Goal: Communication & Community: Answer question/provide support

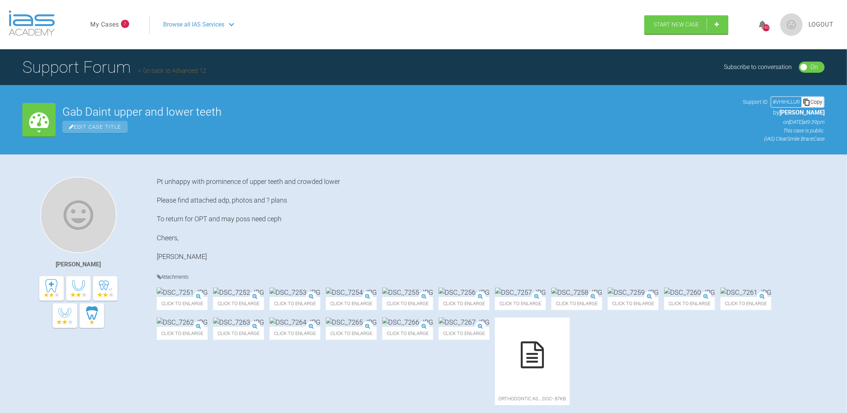
click at [108, 27] on link "My Cases" at bounding box center [104, 25] width 29 height 10
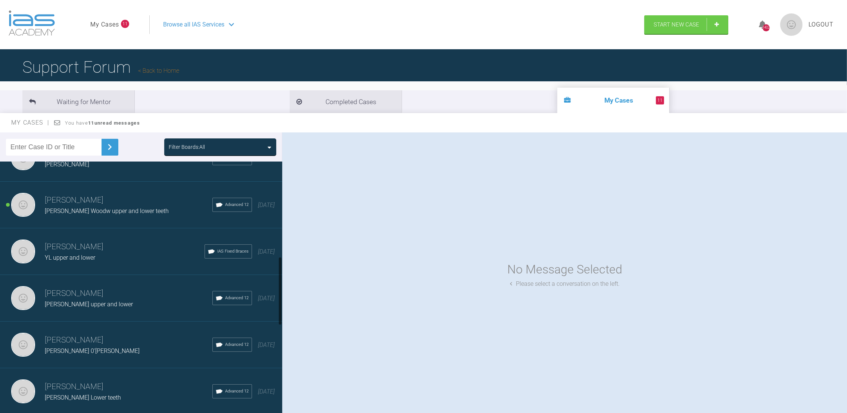
scroll to position [359, 0]
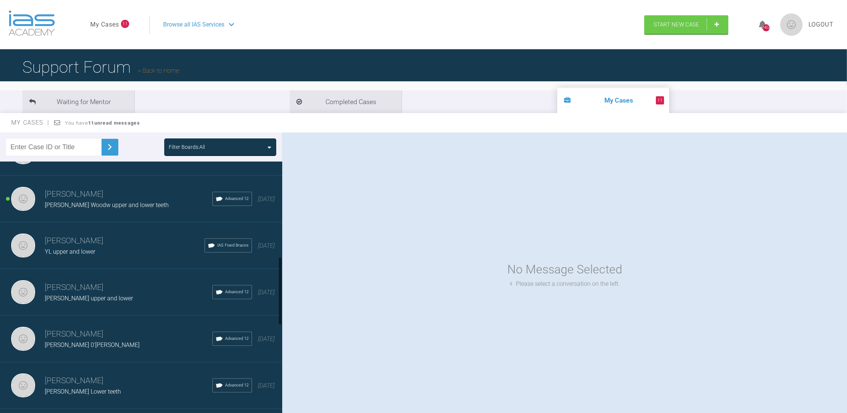
drag, startPoint x: 281, startPoint y: 179, endPoint x: 282, endPoint y: 275, distance: 95.9
click at [282, 275] on div "Filter Boards: All [PERSON_NAME] Col Nik upper and lower teeth IAS Fixed Braces…" at bounding box center [423, 279] width 847 height 294
click at [110, 201] on span "[PERSON_NAME] Woodw upper and lower teeth" at bounding box center [107, 204] width 124 height 7
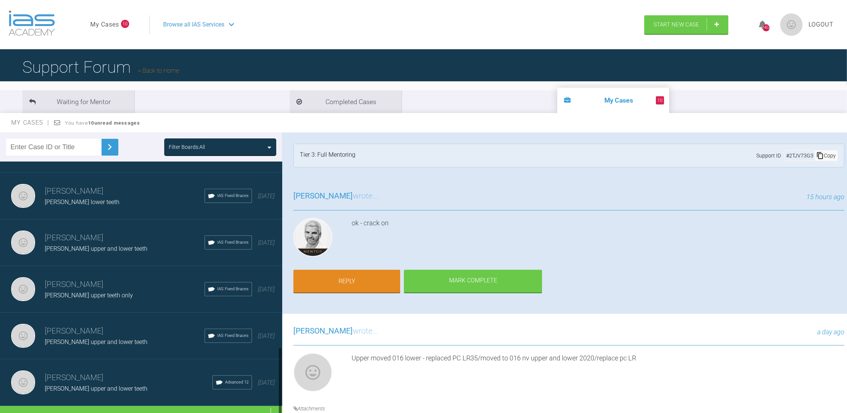
scroll to position [690, 0]
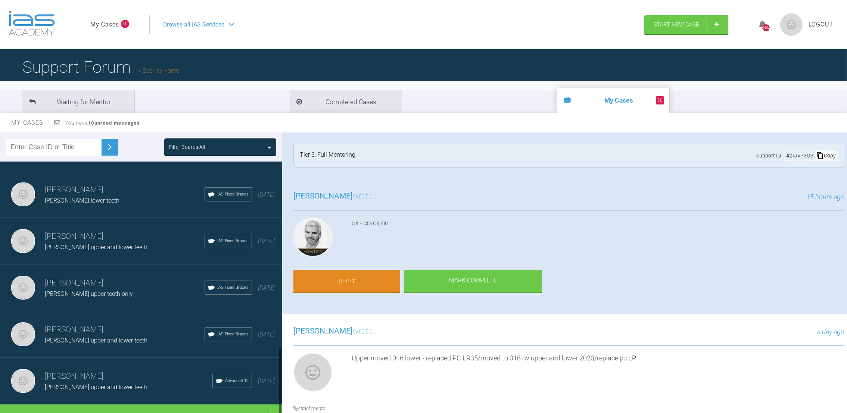
drag, startPoint x: 279, startPoint y: 286, endPoint x: 285, endPoint y: 389, distance: 103.2
click at [285, 389] on div "Filter Boards: All [PERSON_NAME] Col Nik upper and lower teeth IAS Fixed Braces…" at bounding box center [423, 279] width 847 height 294
click at [157, 407] on div "Load more" at bounding box center [145, 415] width 291 height 23
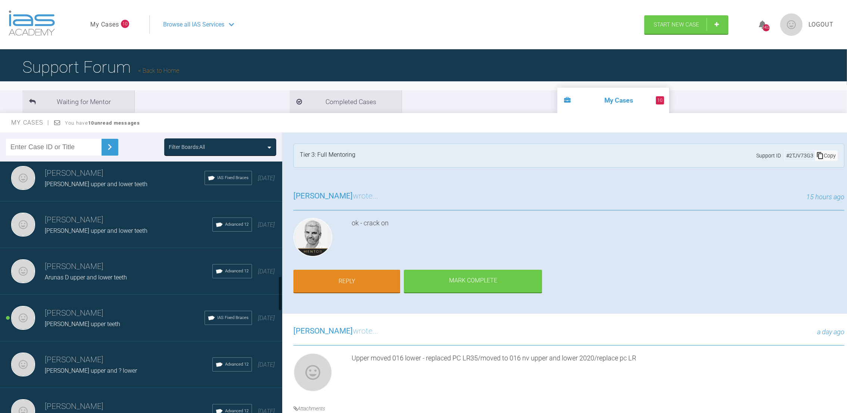
scroll to position [895, 0]
drag, startPoint x: 279, startPoint y: 264, endPoint x: 276, endPoint y: 291, distance: 27.7
click at [276, 291] on div "[PERSON_NAME] Col Nik upper and lower teeth IAS Fixed Braces [DATE] [PERSON_NAM…" at bounding box center [141, 289] width 282 height 255
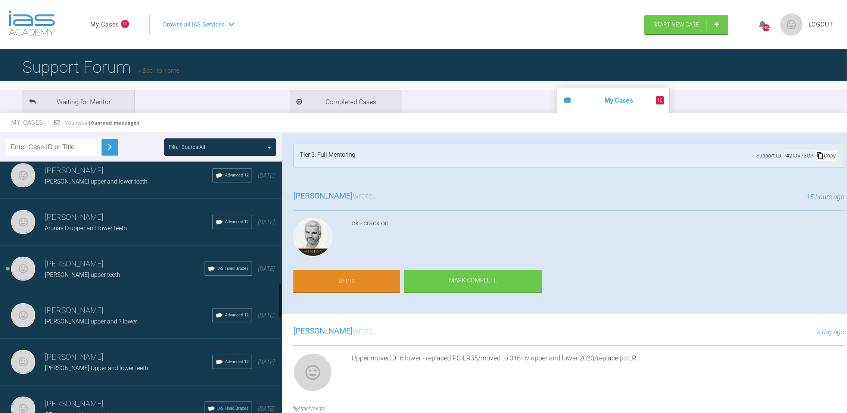
click at [90, 258] on h3 "[PERSON_NAME]" at bounding box center [125, 264] width 160 height 13
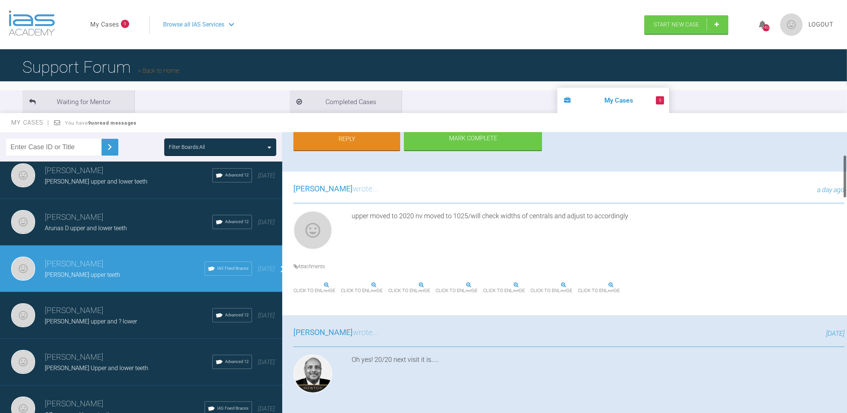
scroll to position [140, 0]
drag, startPoint x: 843, startPoint y: 147, endPoint x: 846, endPoint y: 168, distance: 21.4
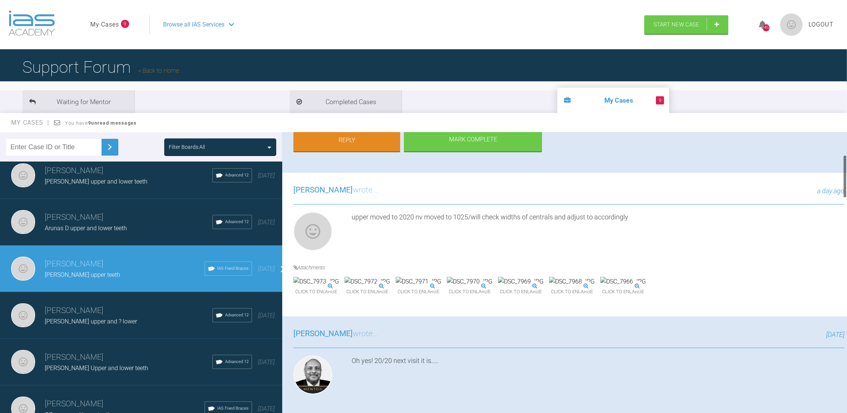
click at [419, 168] on div at bounding box center [844, 274] width 4 height 284
click at [419, 288] on img at bounding box center [418, 283] width 46 height 10
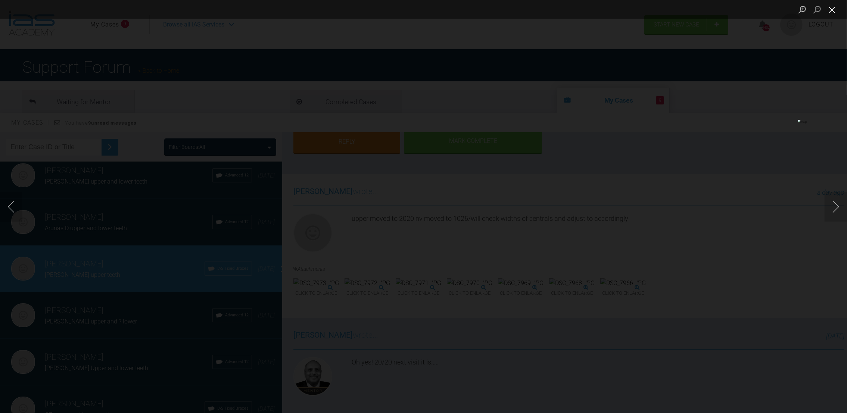
click at [419, 11] on button "Close lightbox" at bounding box center [831, 9] width 15 height 13
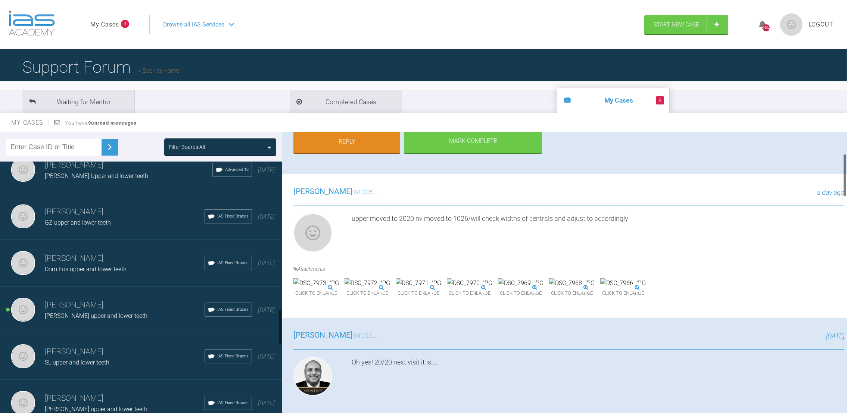
drag, startPoint x: 279, startPoint y: 293, endPoint x: 282, endPoint y: 318, distance: 25.5
click at [282, 318] on div "Filter Boards: All [PERSON_NAME] Col Nik upper and lower teeth IAS Fixed Braces…" at bounding box center [423, 279] width 847 height 294
click at [103, 315] on span "[PERSON_NAME] upper and lower teeth" at bounding box center [96, 318] width 103 height 7
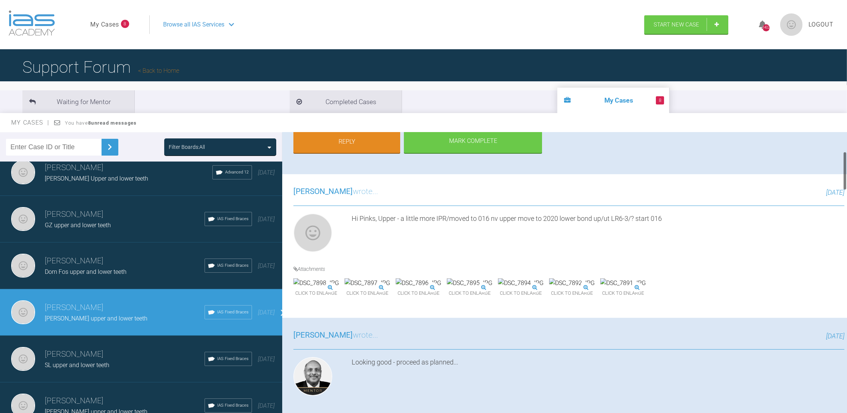
scroll to position [0, 0]
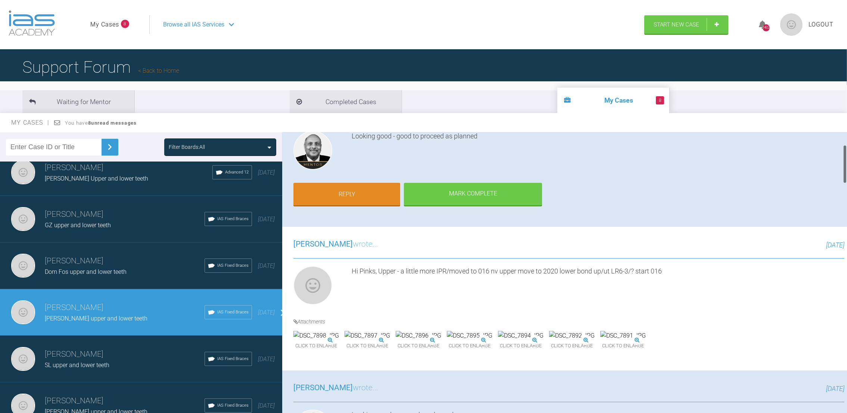
drag, startPoint x: 844, startPoint y: 177, endPoint x: 840, endPoint y: 171, distance: 7.9
click at [419, 171] on div "[PERSON_NAME] [PERSON_NAME] upper and lower teeth a few seconds ago Tier 3: Ong…" at bounding box center [564, 274] width 565 height 284
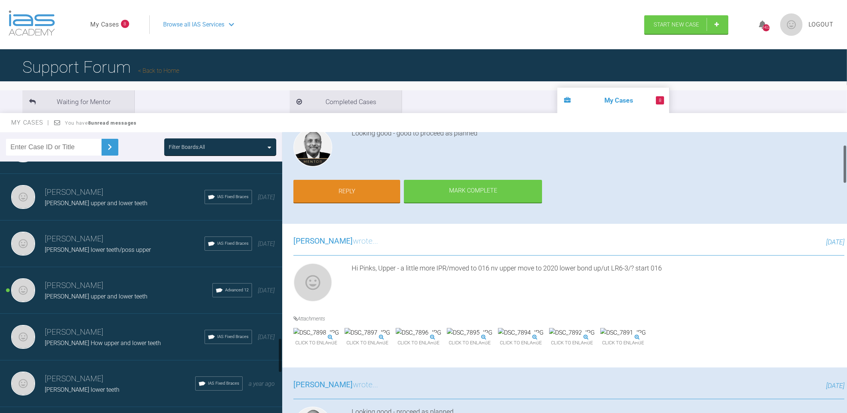
scroll to position [1318, 0]
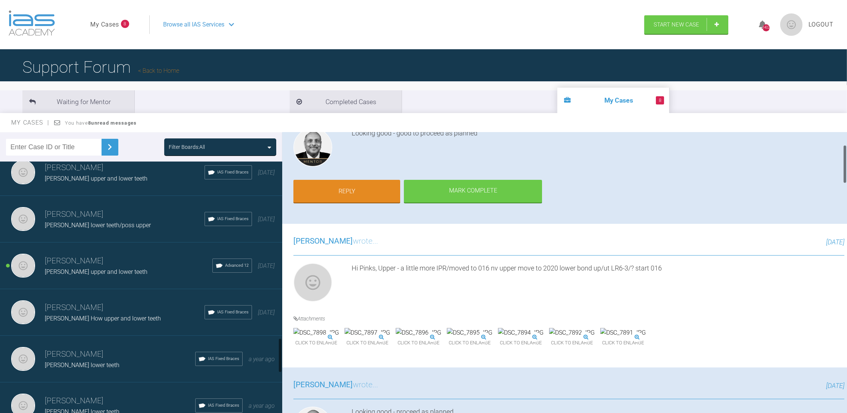
drag, startPoint x: 279, startPoint y: 317, endPoint x: 284, endPoint y: 348, distance: 31.0
click at [284, 348] on div "Filter Boards: All [PERSON_NAME] Col Nik upper and lower teeth IAS Fixed Braces…" at bounding box center [423, 279] width 847 height 294
click at [134, 255] on h3 "[PERSON_NAME]" at bounding box center [129, 261] width 168 height 13
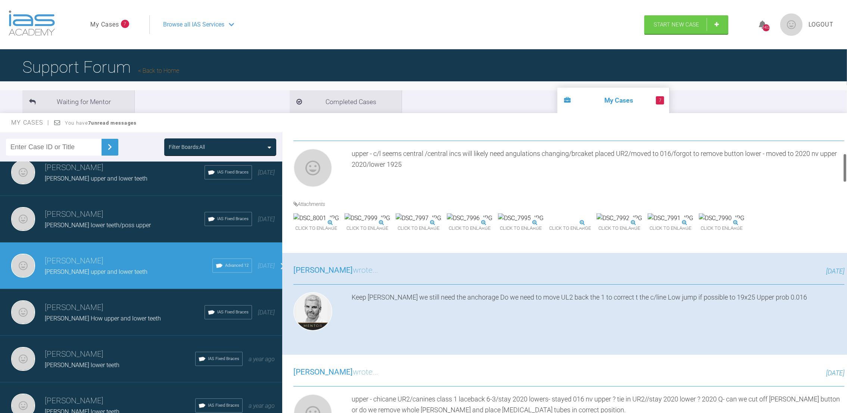
scroll to position [208, 0]
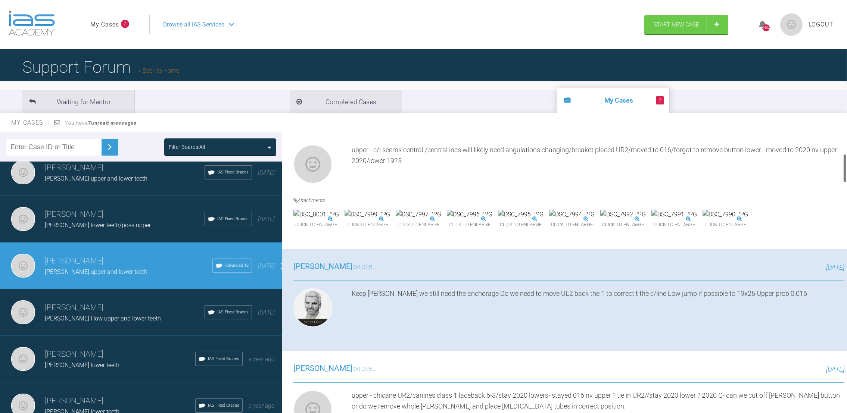
drag, startPoint x: 845, startPoint y: 157, endPoint x: 847, endPoint y: 170, distance: 12.4
click at [419, 170] on html "My Cases 7 Logout Browse all IAS Services Start New Case 1402 Logout Support Fo…" at bounding box center [423, 245] width 847 height 491
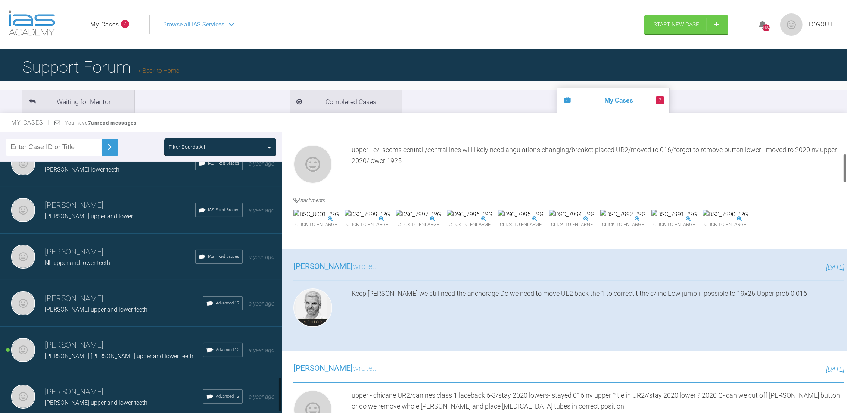
scroll to position [1601, 0]
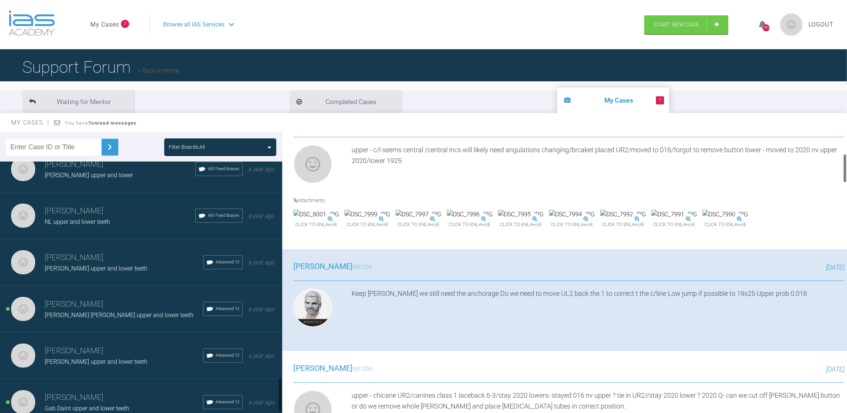
drag, startPoint x: 280, startPoint y: 343, endPoint x: 281, endPoint y: 381, distance: 37.7
click at [281, 381] on div at bounding box center [280, 394] width 3 height 35
click at [129, 298] on h3 "[PERSON_NAME]" at bounding box center [124, 304] width 158 height 13
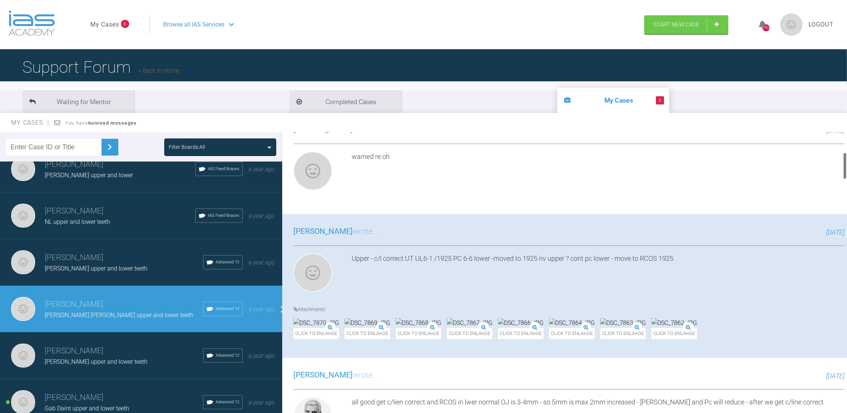
scroll to position [190, 0]
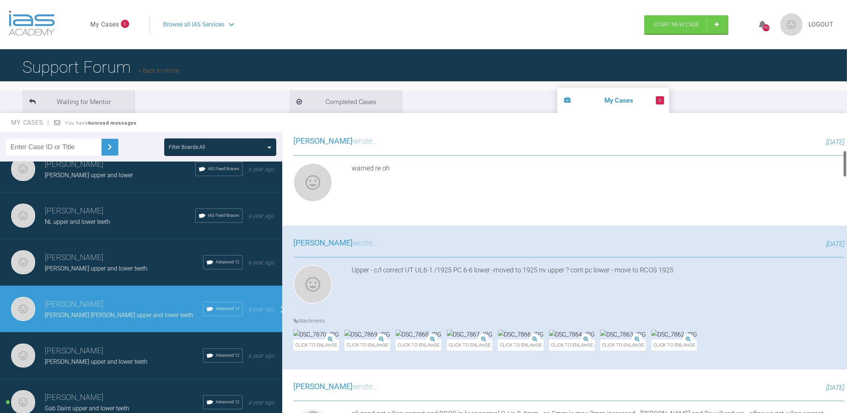
drag, startPoint x: 842, startPoint y: 161, endPoint x: 839, endPoint y: 152, distance: 9.7
click at [419, 152] on div "[PERSON_NAME] [PERSON_NAME] [PERSON_NAME] upper and lower teeth a few seconds a…" at bounding box center [564, 274] width 565 height 284
drag, startPoint x: 839, startPoint y: 152, endPoint x: 820, endPoint y: 175, distance: 29.5
click at [419, 175] on div "warned re oh" at bounding box center [597, 184] width 493 height 42
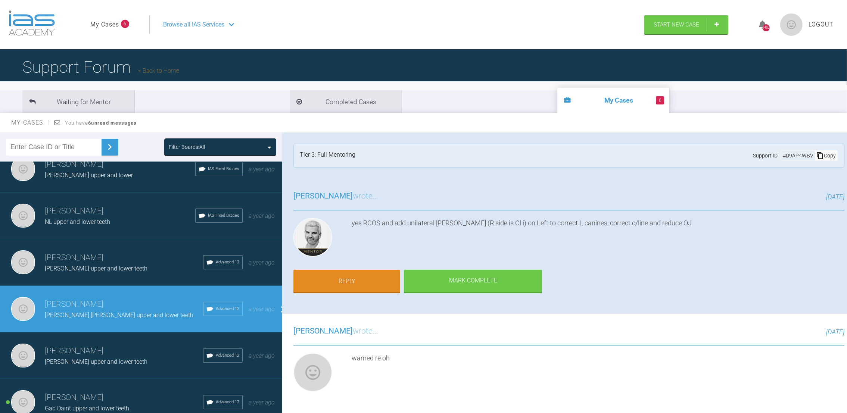
drag, startPoint x: 845, startPoint y: 157, endPoint x: 838, endPoint y: 141, distance: 17.5
click at [419, 141] on div "[PERSON_NAME] [PERSON_NAME] [PERSON_NAME] upper and lower teeth a few seconds a…" at bounding box center [564, 274] width 565 height 284
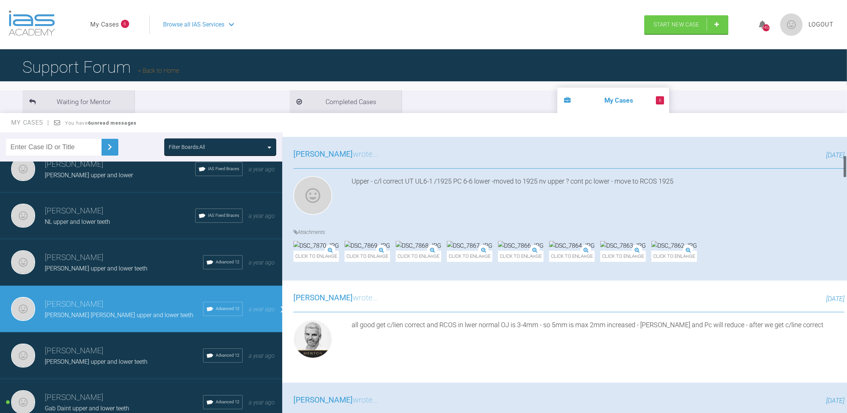
scroll to position [283, 0]
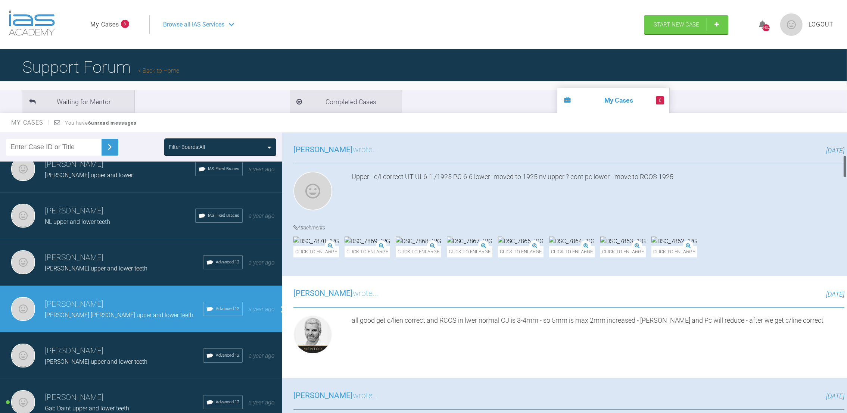
drag, startPoint x: 845, startPoint y: 141, endPoint x: 845, endPoint y: 164, distance: 22.8
click at [419, 164] on div at bounding box center [844, 166] width 3 height 23
click at [419, 246] on img at bounding box center [623, 242] width 46 height 10
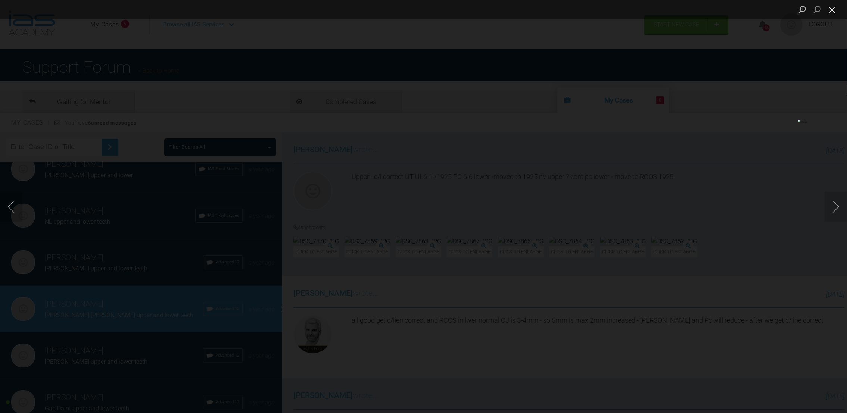
click at [419, 5] on button "Close lightbox" at bounding box center [831, 9] width 15 height 13
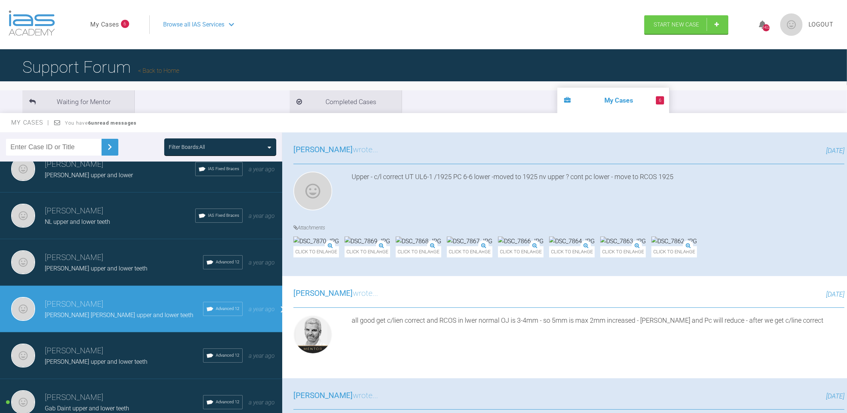
click at [419, 246] on img at bounding box center [521, 242] width 46 height 10
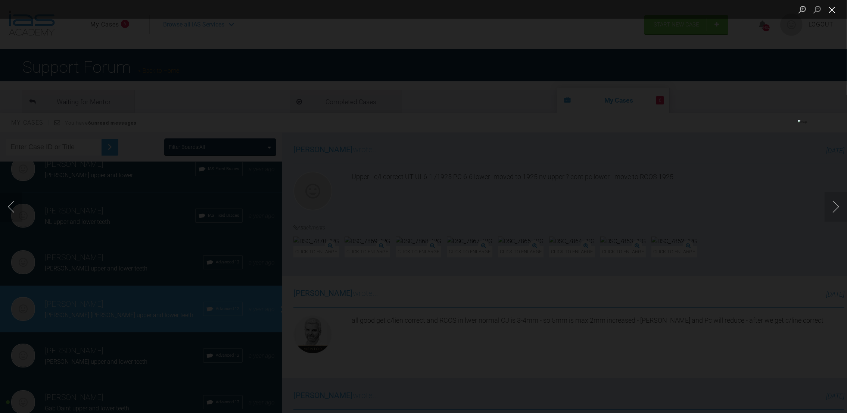
click at [419, 10] on button "Close lightbox" at bounding box center [831, 9] width 15 height 13
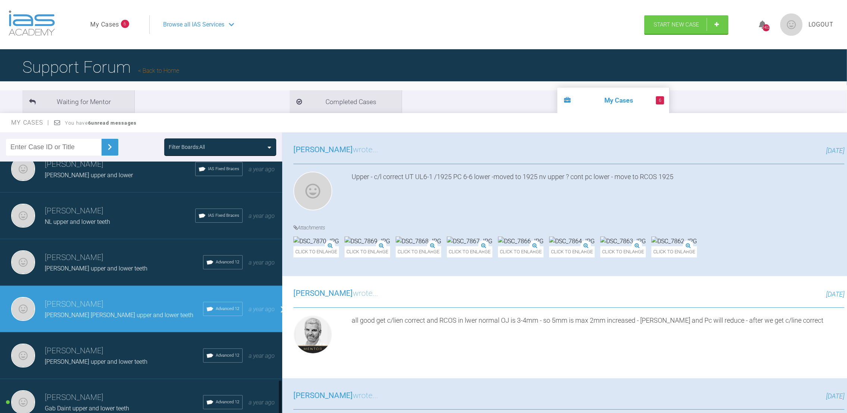
click at [131, 391] on h3 "[PERSON_NAME]" at bounding box center [124, 397] width 158 height 13
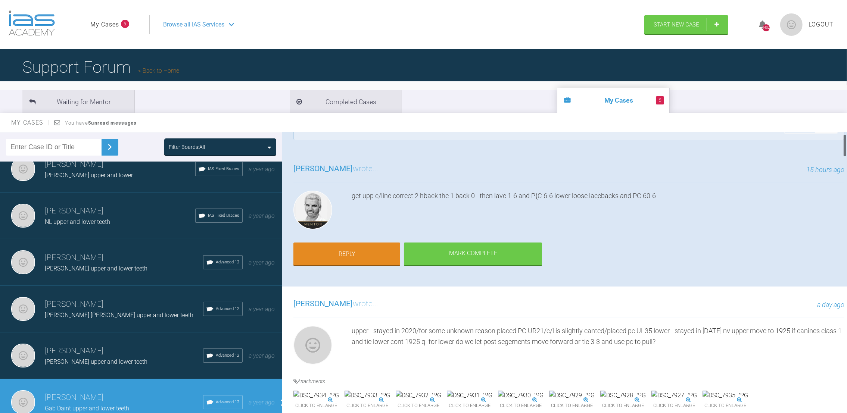
scroll to position [13, 0]
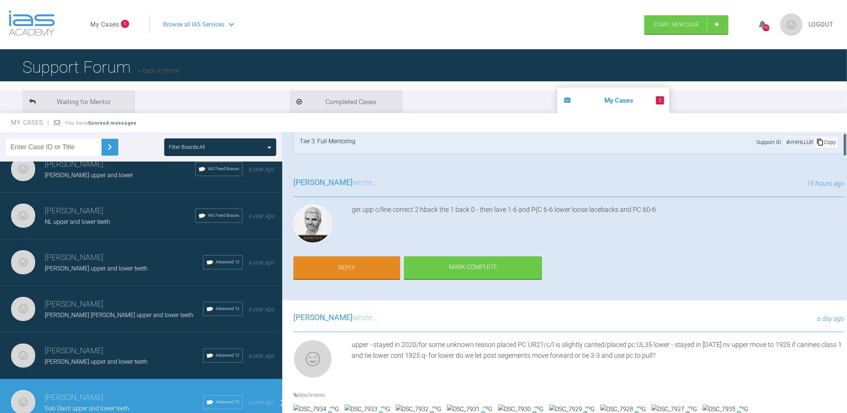
drag, startPoint x: 843, startPoint y: 161, endPoint x: 841, endPoint y: 139, distance: 22.1
click at [419, 139] on div "[PERSON_NAME] Gab Daint upper and lower teeth a few seconds ago Tier 3: Full Me…" at bounding box center [564, 274] width 565 height 284
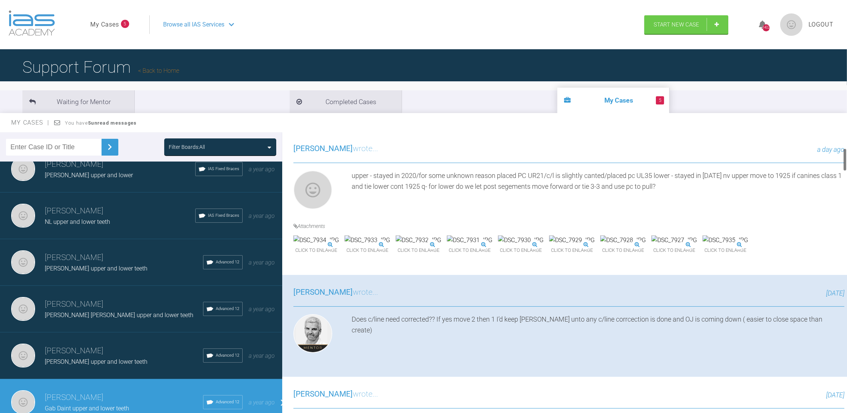
scroll to position [191, 0]
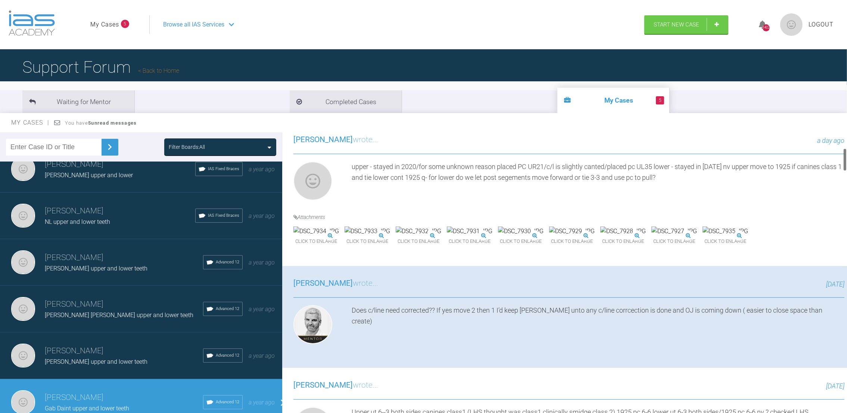
drag, startPoint x: 845, startPoint y: 144, endPoint x: 847, endPoint y: 159, distance: 15.0
click at [419, 159] on html "My Cases 5 Logout Browse all IAS Services Start New Case 1402 Logout Support Fo…" at bounding box center [423, 245] width 847 height 491
click at [419, 236] on img at bounding box center [725, 231] width 46 height 10
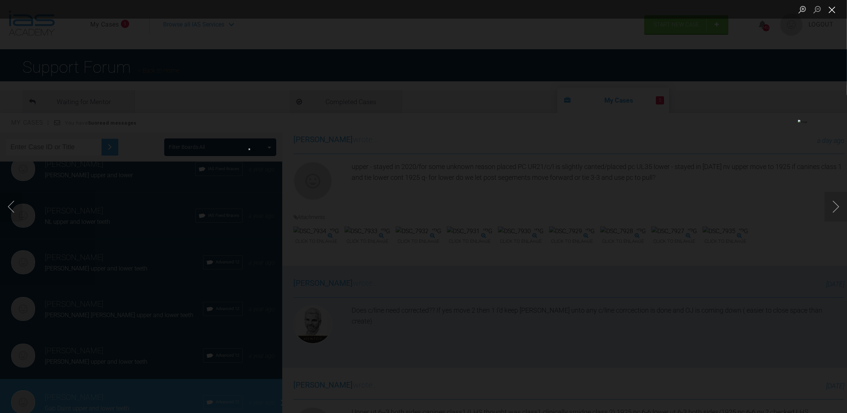
click at [419, 13] on button "Close lightbox" at bounding box center [831, 9] width 15 height 13
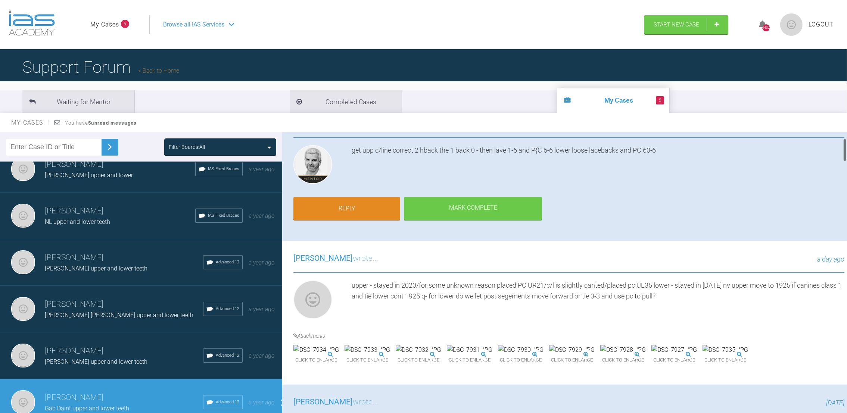
scroll to position [82, 0]
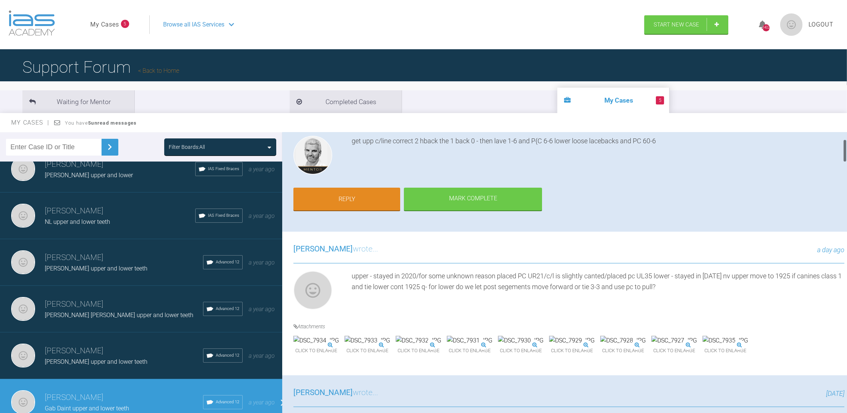
drag, startPoint x: 845, startPoint y: 158, endPoint x: 842, endPoint y: 149, distance: 9.3
click at [419, 149] on div at bounding box center [844, 274] width 4 height 284
drag, startPoint x: 842, startPoint y: 149, endPoint x: 844, endPoint y: 156, distance: 7.0
click at [419, 156] on div at bounding box center [844, 274] width 4 height 284
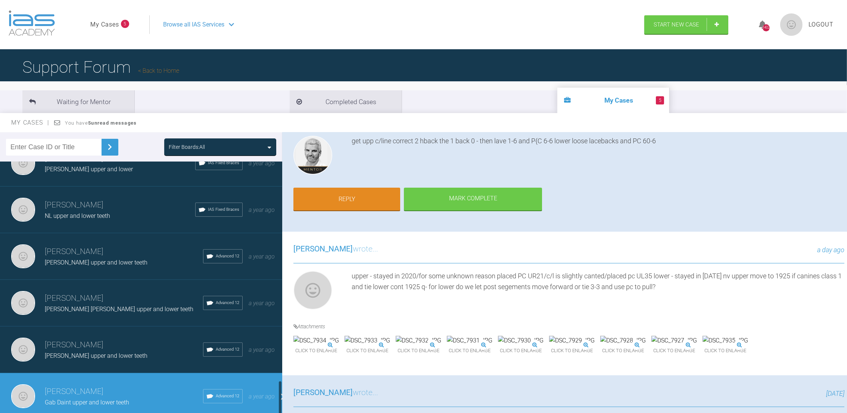
scroll to position [1612, 0]
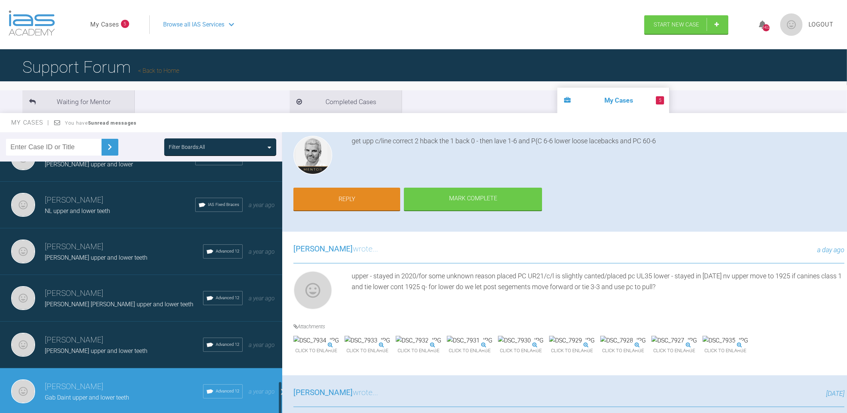
drag, startPoint x: 279, startPoint y: 385, endPoint x: 279, endPoint y: 392, distance: 6.3
click at [279, 392] on div at bounding box center [280, 398] width 3 height 35
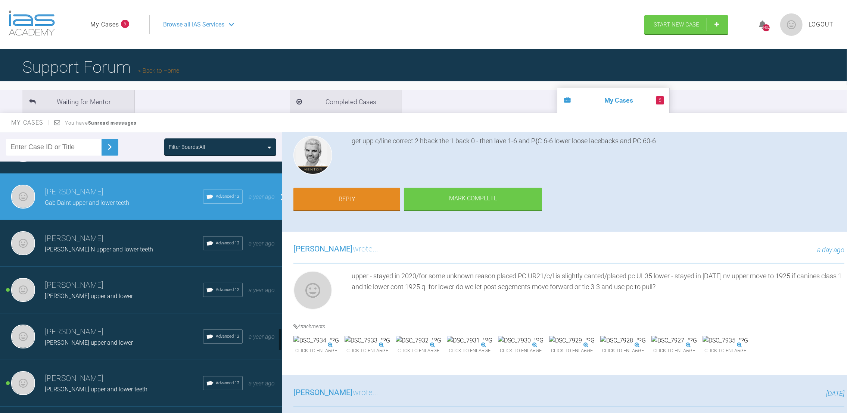
scroll to position [1811, 0]
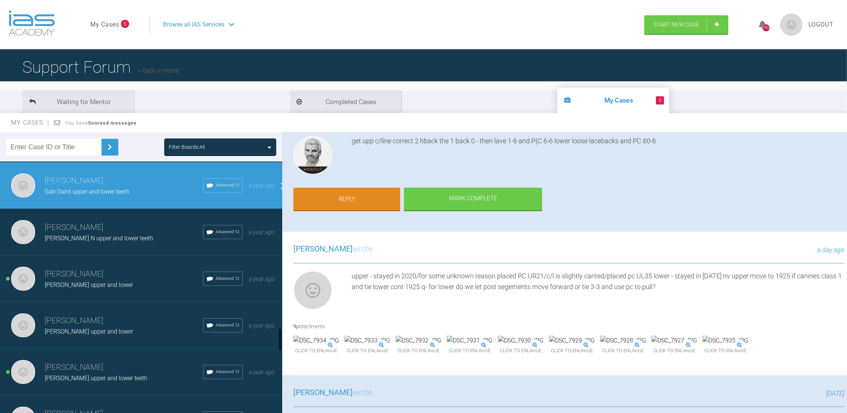
drag, startPoint x: 279, startPoint y: 315, endPoint x: 281, endPoint y: 332, distance: 17.2
click at [281, 332] on div at bounding box center [280, 339] width 3 height 23
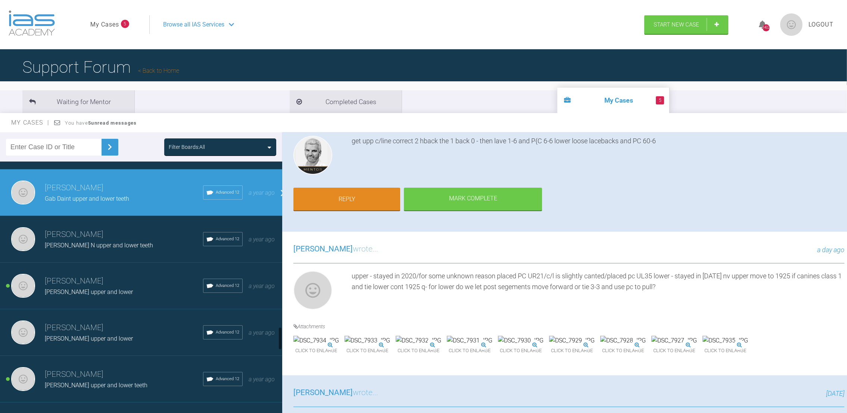
click at [121, 275] on h3 "[PERSON_NAME]" at bounding box center [124, 281] width 158 height 13
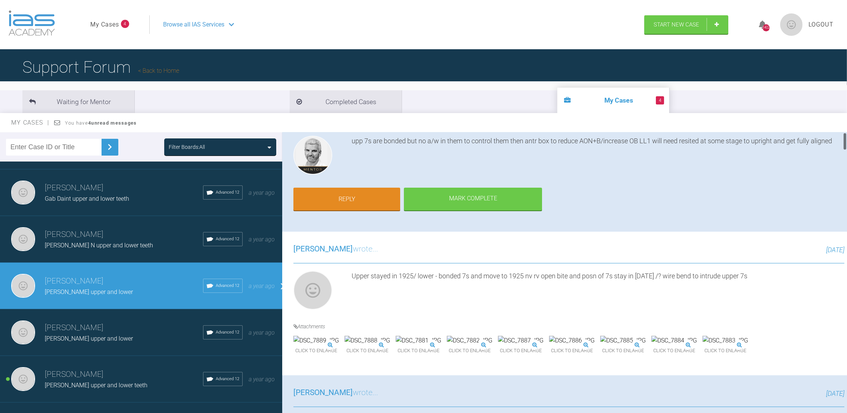
scroll to position [0, 0]
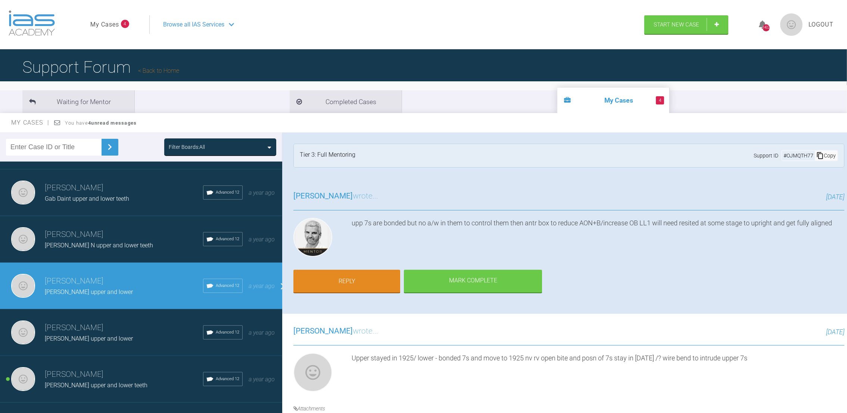
drag, startPoint x: 844, startPoint y: 146, endPoint x: 839, endPoint y: 134, distance: 12.4
click at [419, 134] on div "[PERSON_NAME] [PERSON_NAME] upper and lower a few seconds ago Tier 3: Full Ment…" at bounding box center [564, 274] width 565 height 284
click at [102, 381] on div "[PERSON_NAME] upper and lower teeth" at bounding box center [124, 386] width 158 height 10
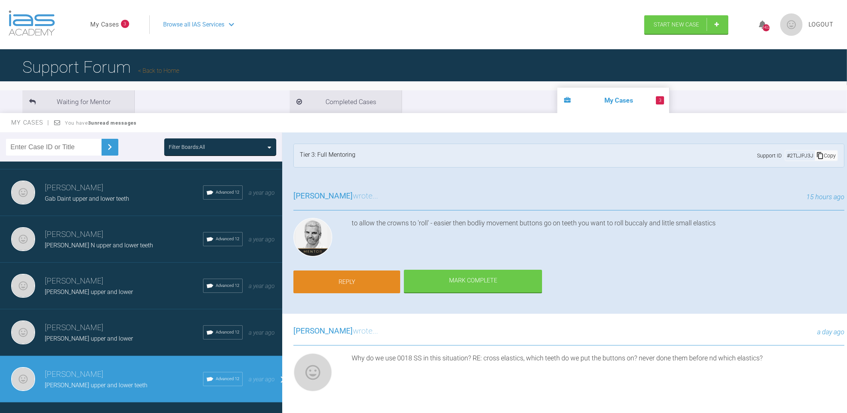
click at [347, 278] on link "Reply" at bounding box center [346, 282] width 107 height 23
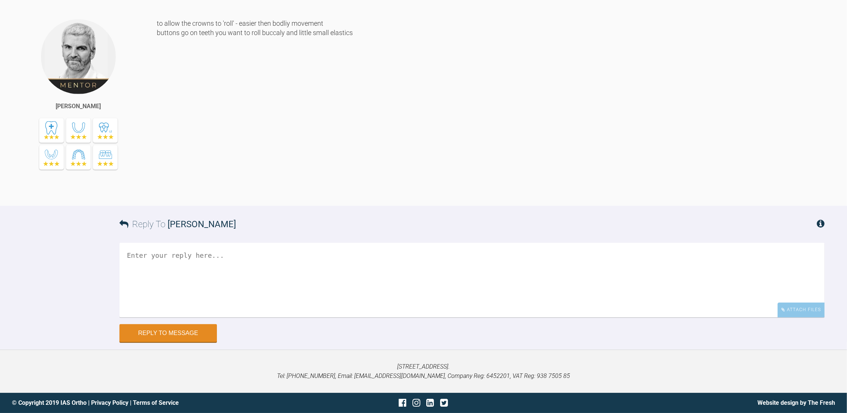
scroll to position [9748, 0]
click at [250, 253] on textarea at bounding box center [471, 280] width 705 height 75
click at [186, 256] on textarea "Any numbers for 'little' small' elastics?" at bounding box center [471, 280] width 705 height 75
click at [235, 253] on textarea "Any numbers for the 'little' small' elastics?" at bounding box center [471, 280] width 705 height 75
click at [227, 255] on textarea "Any numbers for the 'littlesmall' elastics?" at bounding box center [471, 280] width 705 height 75
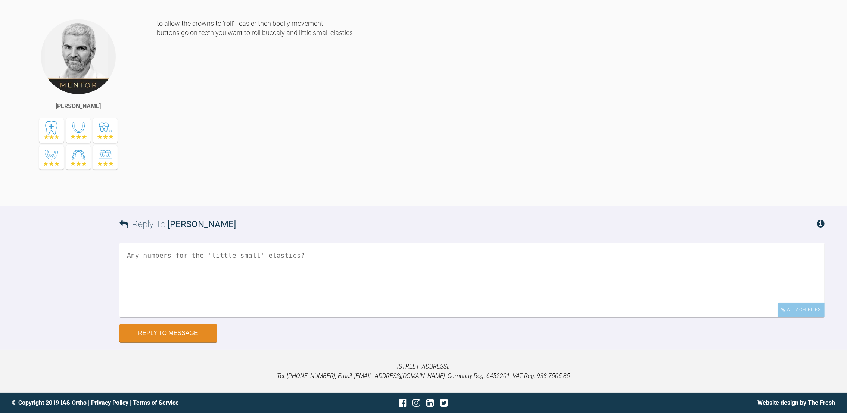
click at [127, 253] on textarea "Any numbers for the 'little small' elastics?" at bounding box center [471, 280] width 705 height 75
click at [140, 253] on textarea "Dp nwe need kobayahis or will sliding over brackets be enough? Any numbers for …" at bounding box center [471, 280] width 705 height 75
click at [131, 254] on textarea "Dp we need kobayahis or will sliding over brackets be enough? Any numbers for t…" at bounding box center [471, 280] width 705 height 75
click at [135, 255] on textarea "Dp we need kobayahis or will sliding over brackets be enough? Any numbers for t…" at bounding box center [471, 280] width 705 height 75
type textarea "Do we need kobayahis or will sliding over brackets be enough? Any numbers for t…"
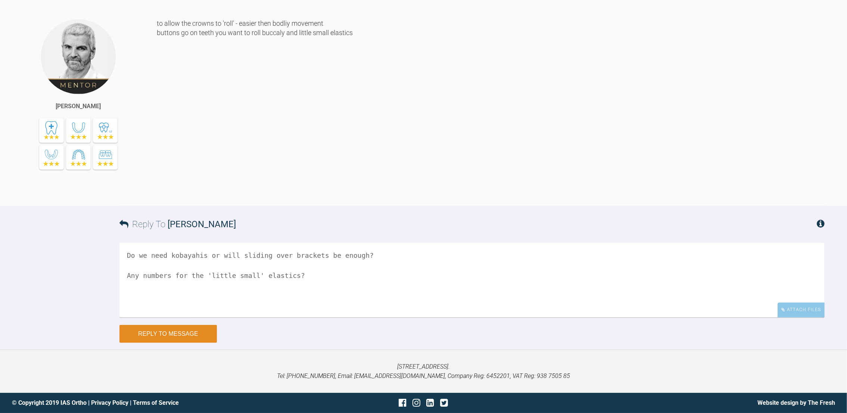
drag, startPoint x: 194, startPoint y: 328, endPoint x: 167, endPoint y: 336, distance: 28.0
click at [167, 336] on button "Reply to Message" at bounding box center [167, 334] width 97 height 18
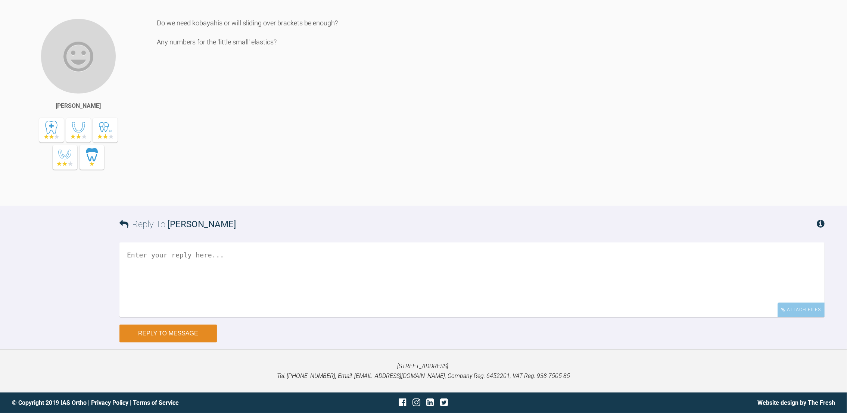
scroll to position [10005, 0]
click at [147, 270] on textarea at bounding box center [471, 280] width 705 height 75
type textarea "W"
type textarea "Would wire bending not work?"
click at [183, 332] on button "Reply to Message" at bounding box center [167, 334] width 97 height 18
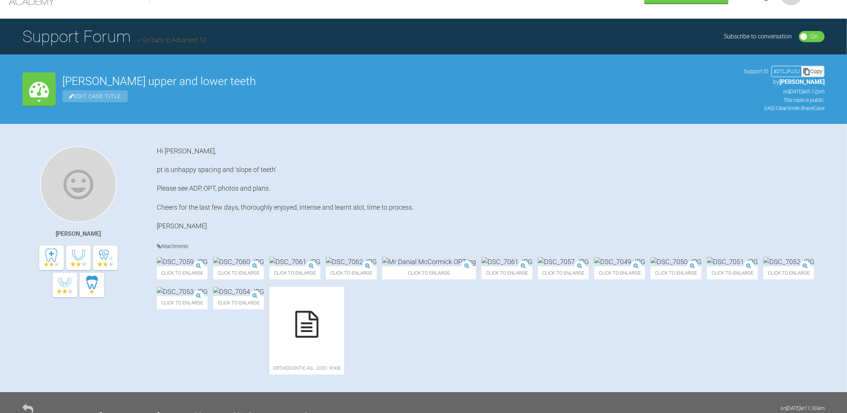
scroll to position [0, 0]
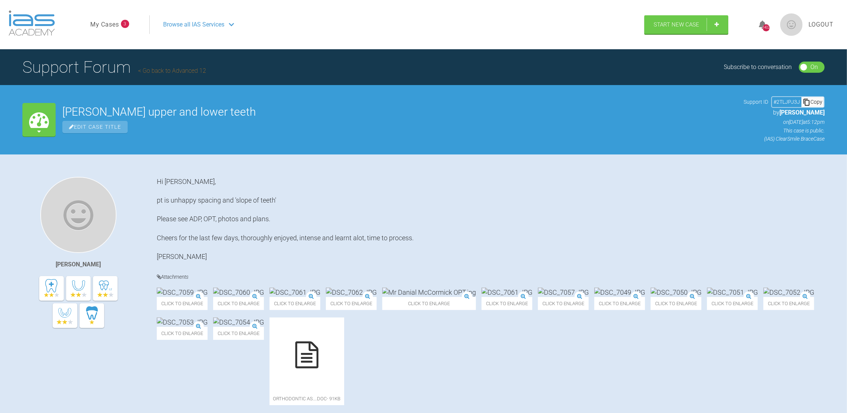
click at [96, 22] on link "My Cases" at bounding box center [104, 25] width 29 height 10
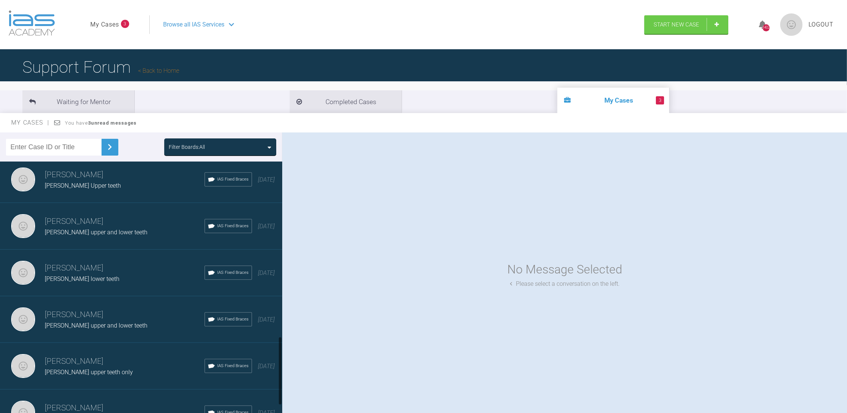
scroll to position [690, 0]
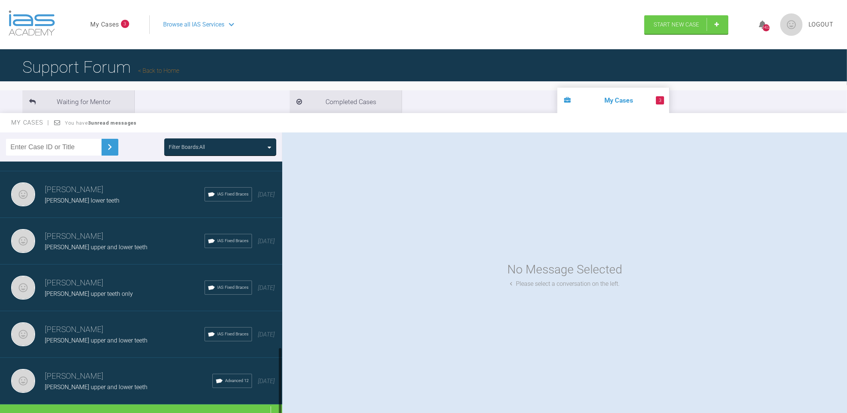
drag, startPoint x: 279, startPoint y: 198, endPoint x: 296, endPoint y: 401, distance: 203.7
click at [296, 401] on div "Filter Boards: All [PERSON_NAME] Col Nik upper and lower teeth IAS Fixed Braces…" at bounding box center [423, 279] width 847 height 294
click at [154, 404] on div "Load more" at bounding box center [145, 415] width 291 height 23
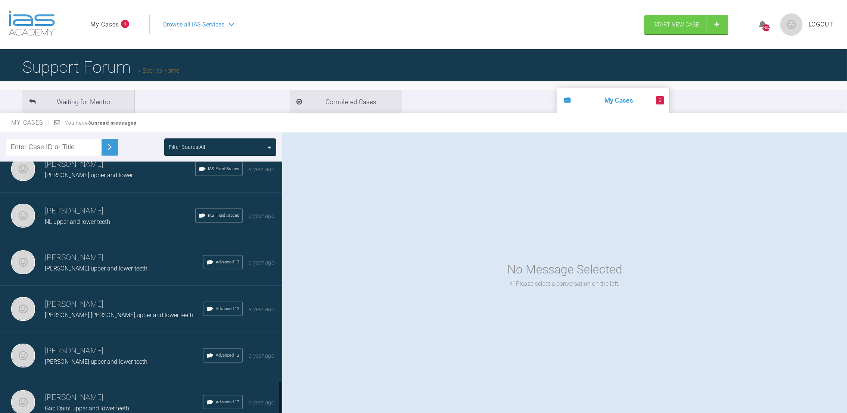
scroll to position [1612, 0]
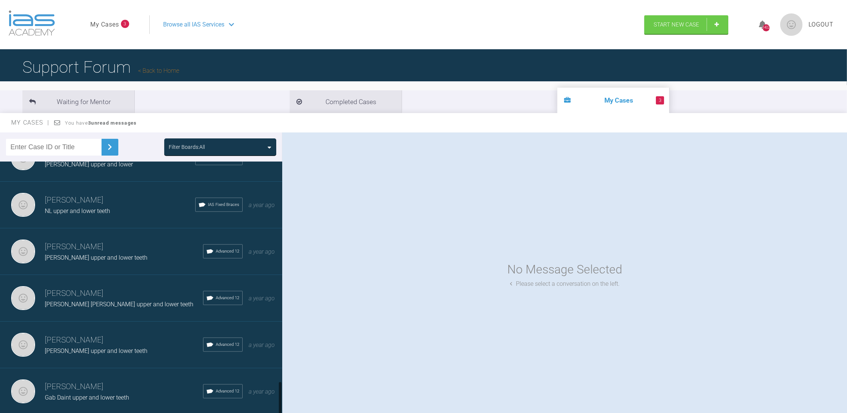
drag, startPoint x: 279, startPoint y: 262, endPoint x: 290, endPoint y: 398, distance: 135.8
click at [290, 398] on div "Filter Boards: All [PERSON_NAME] Col Nik upper and lower teeth IAS Fixed Braces…" at bounding box center [423, 279] width 847 height 294
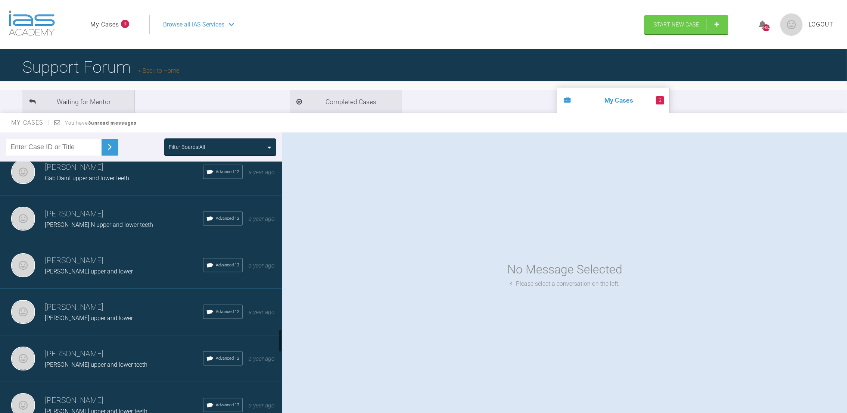
scroll to position [1836, 0]
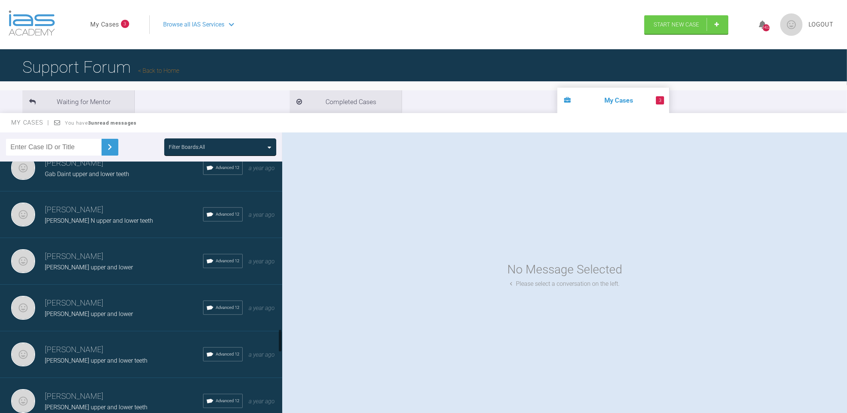
drag, startPoint x: 279, startPoint y: 313, endPoint x: 281, endPoint y: 334, distance: 20.2
click at [281, 334] on div at bounding box center [280, 340] width 3 height 23
click at [97, 344] on h3 "[PERSON_NAME]" at bounding box center [124, 350] width 158 height 13
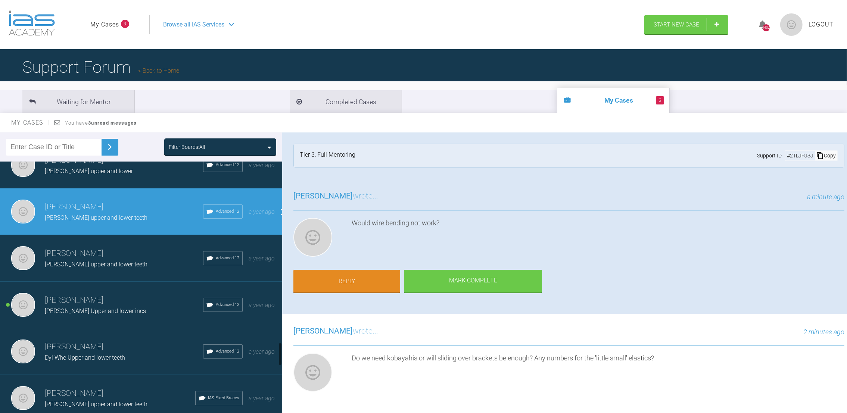
scroll to position [1983, 0]
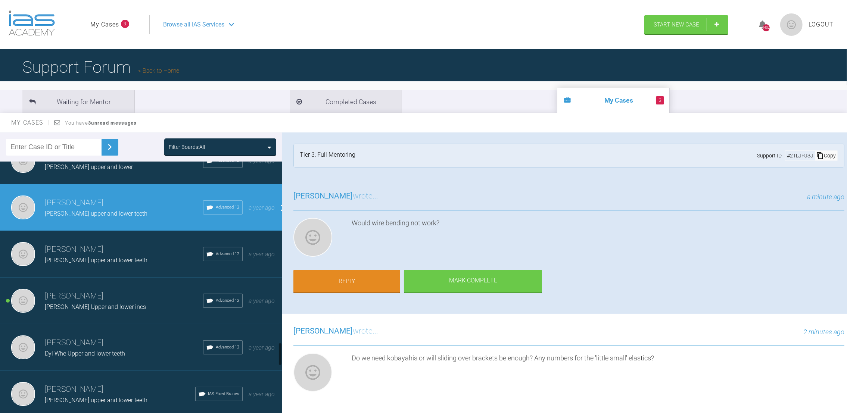
drag, startPoint x: 281, startPoint y: 341, endPoint x: 281, endPoint y: 354, distance: 13.1
click at [281, 354] on div at bounding box center [280, 354] width 3 height 23
click at [78, 290] on h3 "[PERSON_NAME]" at bounding box center [124, 296] width 158 height 13
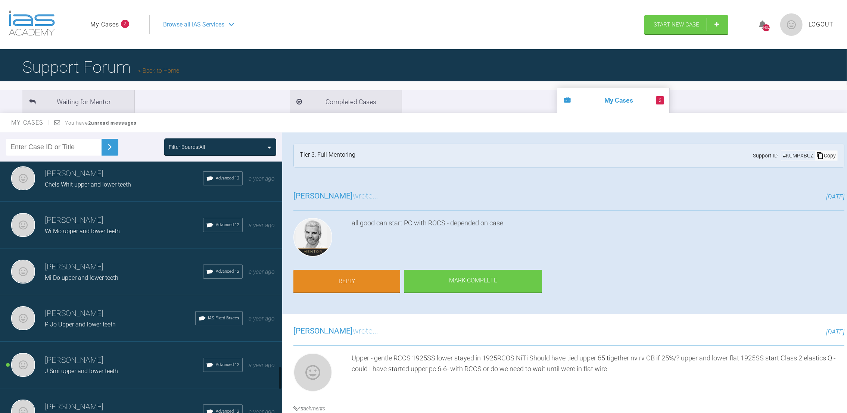
drag, startPoint x: 279, startPoint y: 352, endPoint x: 276, endPoint y: 375, distance: 22.6
click at [276, 375] on div "[PERSON_NAME] Col Nik upper and lower teeth IAS Fixed Braces [DATE] [PERSON_NAM…" at bounding box center [141, 289] width 282 height 255
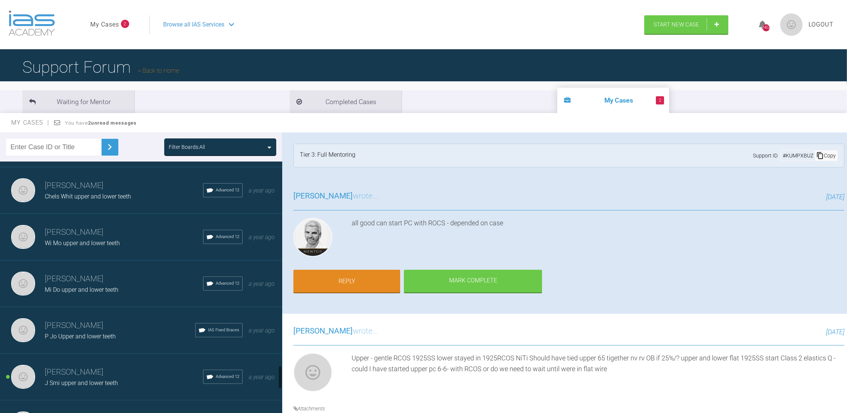
click at [67, 366] on h3 "[PERSON_NAME]" at bounding box center [124, 372] width 158 height 13
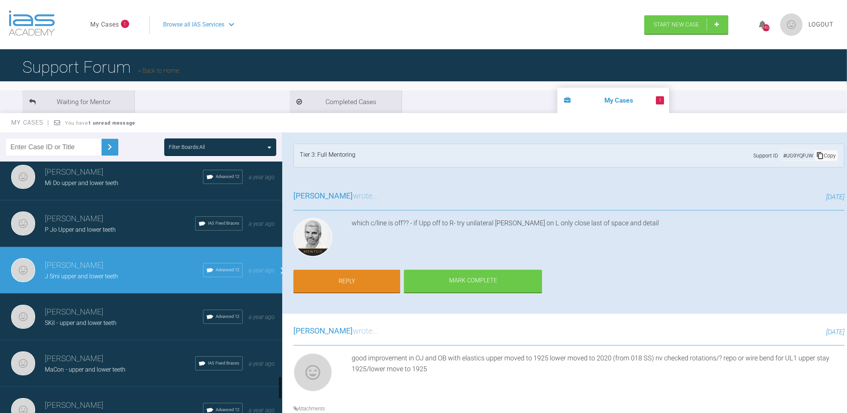
drag, startPoint x: 279, startPoint y: 371, endPoint x: 281, endPoint y: 381, distance: 9.9
click at [281, 381] on div at bounding box center [280, 387] width 3 height 23
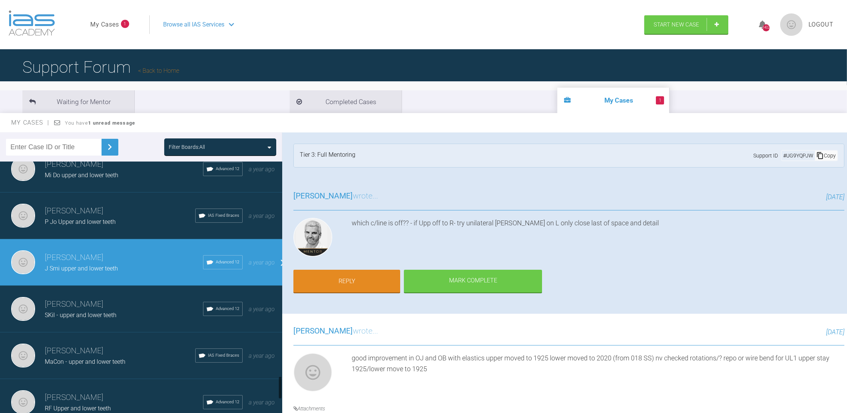
click at [73, 298] on h3 "[PERSON_NAME]" at bounding box center [124, 304] width 158 height 13
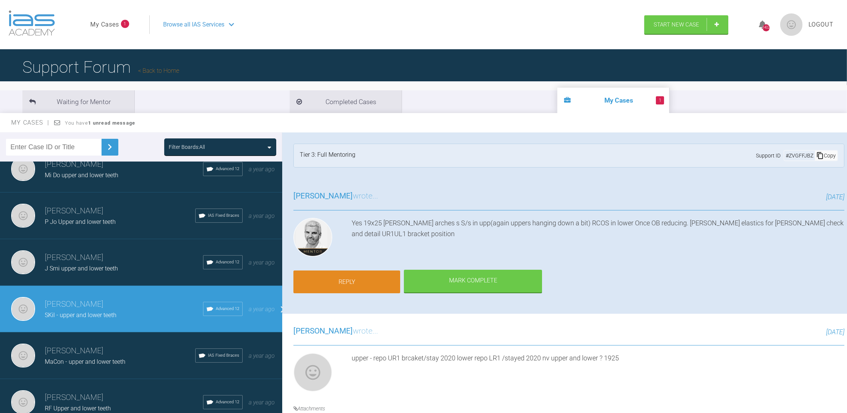
click at [341, 280] on link "Reply" at bounding box center [346, 282] width 107 height 23
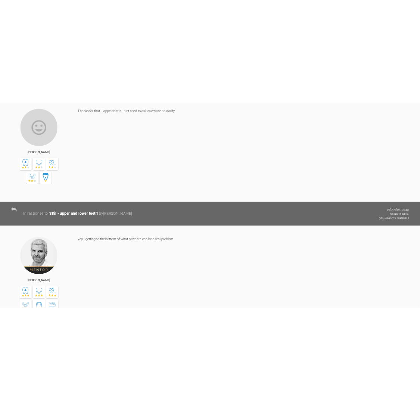
scroll to position [8705, 0]
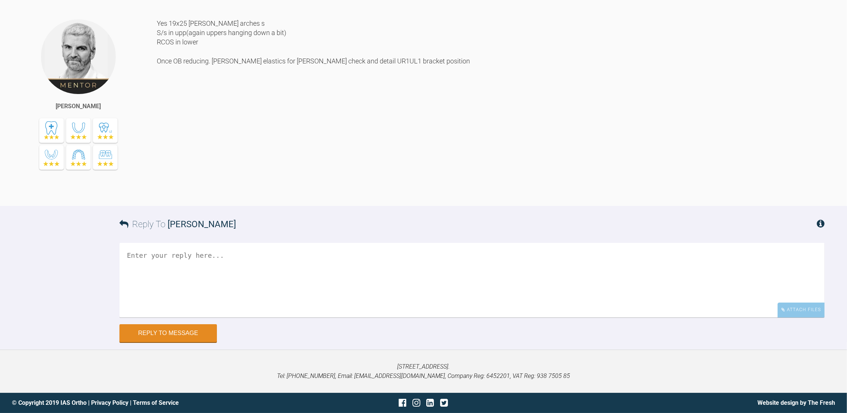
click at [265, 263] on textarea at bounding box center [471, 280] width 705 height 75
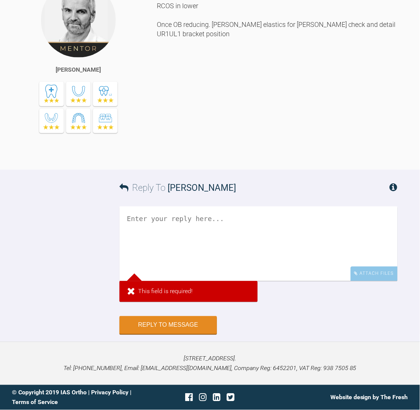
click at [181, 158] on div "Yes 19x25 [PERSON_NAME] arches s S/s in upp(again uppers hanging down a bit) RC…" at bounding box center [277, 70] width 241 height 176
click at [154, 271] on textarea at bounding box center [258, 243] width 278 height 75
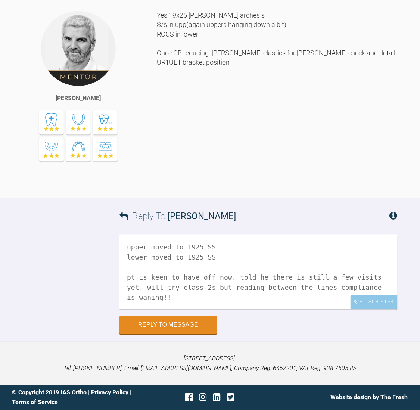
click at [207, 302] on textarea "upper moved to 1925 SS lower moved to 1925 SS pt is keen to have off now, told …" at bounding box center [258, 272] width 278 height 75
click at [305, 301] on textarea "upper moved to 1925 SS lower moved to 1925 SS pt is keen to have off now, told …" at bounding box center [258, 272] width 278 height 75
click at [172, 282] on textarea "upper moved to 1925 SS lower moved to 1925 SS pt is keen to have off now, told …" at bounding box center [258, 272] width 278 height 75
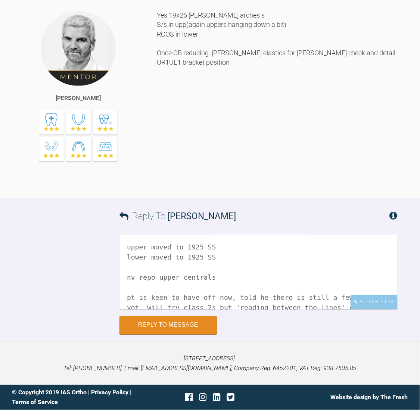
click at [258, 273] on textarea "upper moved to 1925 SS lower moved to 1925 SS nv repo upper centrals pt is keen…" at bounding box center [258, 272] width 278 height 75
click at [212, 272] on textarea "upper moved to 1925 SS lower moved to 1925 SS nv repo upper centrals pt is keen…" at bounding box center [258, 272] width 278 height 75
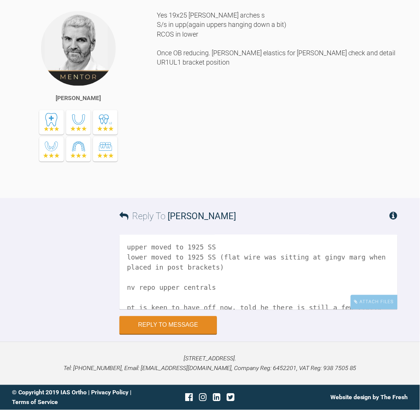
click at [346, 272] on textarea "upper moved to 1925 SS lower moved to 1925 SS (flat wire was sitting at gingv m…" at bounding box center [258, 272] width 278 height 75
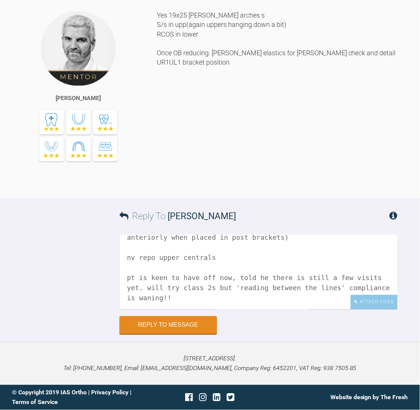
scroll to position [31, 0]
click at [364, 309] on div "Attach Files" at bounding box center [373, 302] width 47 height 15
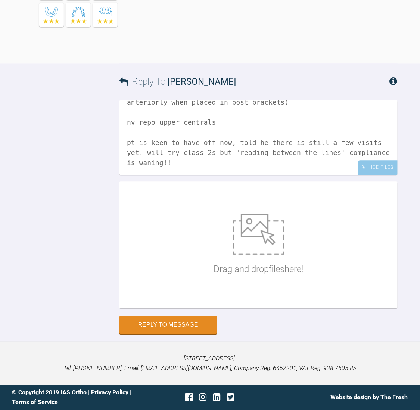
click at [210, 175] on textarea "upper moved to 1925 SS lower moved to 1925 SS (flat wire was sitting at gingv m…" at bounding box center [258, 137] width 278 height 75
type textarea "upper moved to 1925 SS lower moved to 1925 SS (flat wire was sitting at gingv m…"
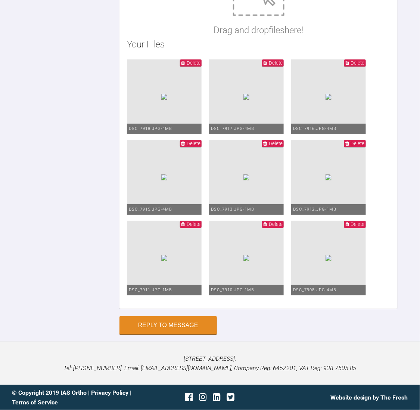
click at [184, 318] on button "Reply to Message" at bounding box center [167, 326] width 97 height 18
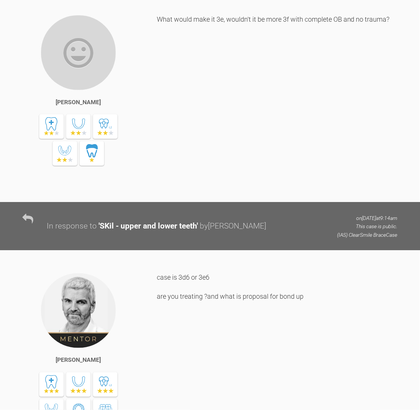
scroll to position [0, 0]
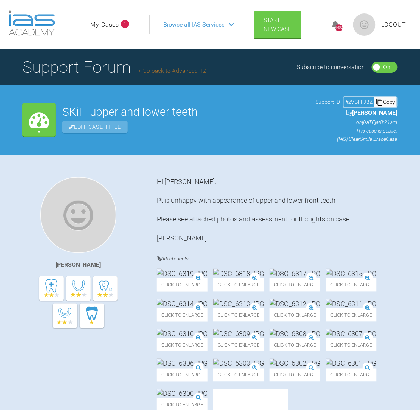
click at [104, 24] on link "My Cases" at bounding box center [104, 25] width 29 height 10
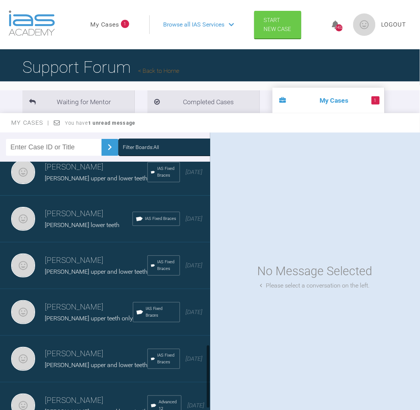
scroll to position [722, 0]
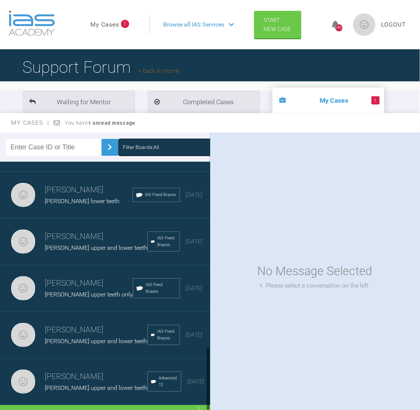
drag, startPoint x: 208, startPoint y: 189, endPoint x: 211, endPoint y: 391, distance: 201.9
click at [211, 391] on div "Filter Boards: All [PERSON_NAME] Col Nik upper and lower teeth IAS Fixed Braces…" at bounding box center [210, 277] width 420 height 291
click at [101, 405] on div "Load more" at bounding box center [109, 416] width 219 height 23
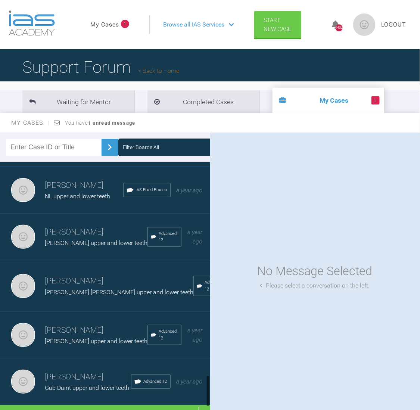
scroll to position [1693, 0]
drag, startPoint x: 208, startPoint y: 264, endPoint x: 213, endPoint y: 403, distance: 138.9
click at [213, 403] on div "Filter Boards: All [PERSON_NAME] Col Nik upper and lower teeth IAS Fixed Braces…" at bounding box center [210, 277] width 420 height 291
click at [109, 405] on div "Load more" at bounding box center [109, 416] width 219 height 23
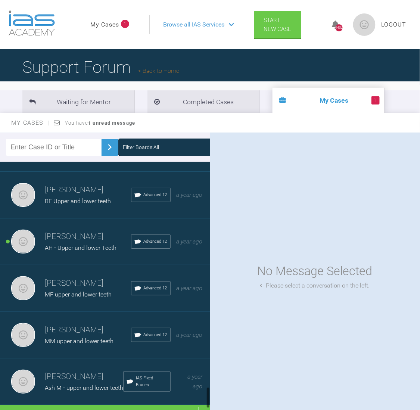
scroll to position [2616, 0]
drag, startPoint x: 209, startPoint y: 316, endPoint x: 210, endPoint y: 398, distance: 82.1
click at [210, 398] on div "Filter Boards: All [PERSON_NAME] Col Nik upper and lower teeth IAS Fixed Braces…" at bounding box center [210, 277] width 420 height 291
click at [80, 230] on h3 "[PERSON_NAME]" at bounding box center [88, 236] width 86 height 13
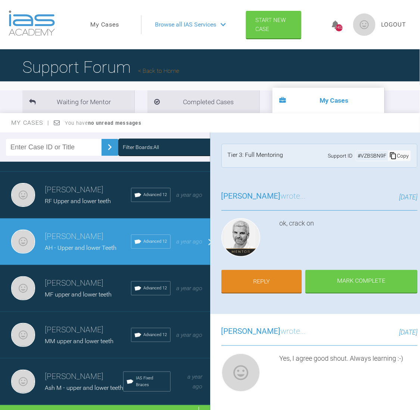
click at [96, 323] on h3 "[PERSON_NAME]" at bounding box center [88, 329] width 86 height 13
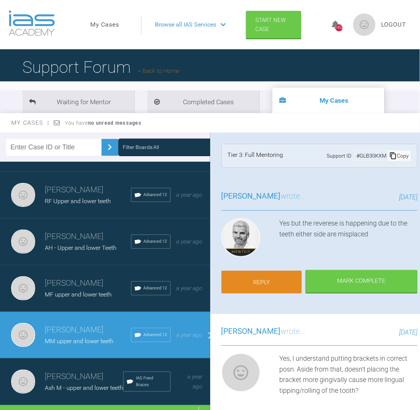
click at [265, 277] on link "Reply" at bounding box center [261, 282] width 81 height 23
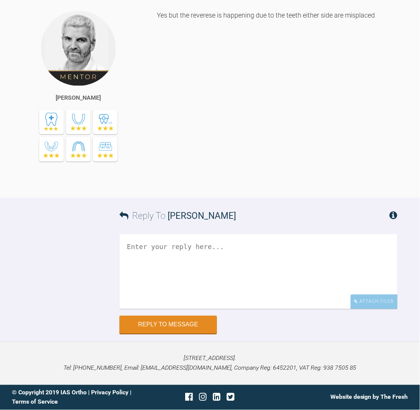
scroll to position [14078, 0]
click at [154, 262] on textarea at bounding box center [258, 271] width 278 height 75
type textarea "upper stayed in [DATE] lower moved to 1925 SS nv ? wire bend to move LL54"
click at [295, 281] on textarea "upper stayed in [DATE] lower moved to 1925 SS nv ? wire bend to move LL54" at bounding box center [258, 271] width 278 height 75
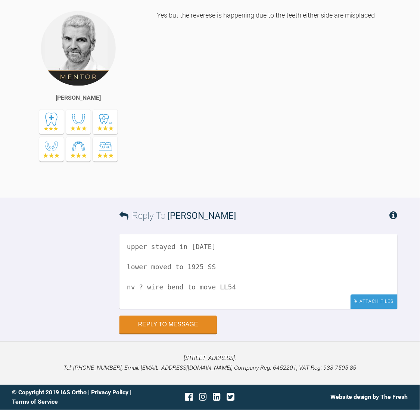
click at [381, 309] on div "Attach Files" at bounding box center [373, 301] width 47 height 15
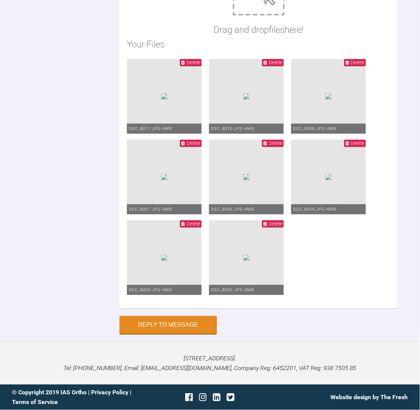
scroll to position [14519, 0]
click at [149, 325] on button "Reply to Message" at bounding box center [167, 325] width 97 height 18
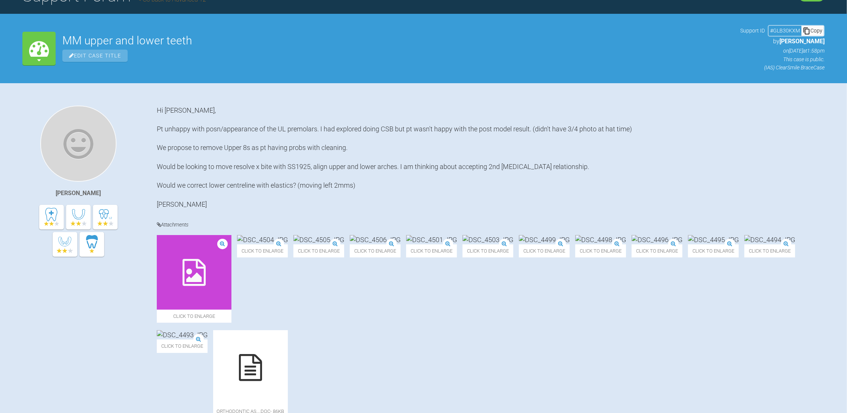
scroll to position [0, 0]
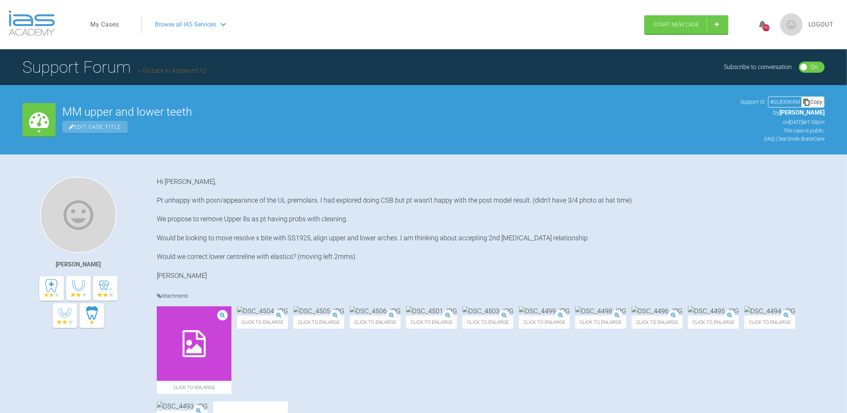
click at [103, 25] on link "My Cases" at bounding box center [104, 25] width 29 height 10
